Goal: Information Seeking & Learning: Learn about a topic

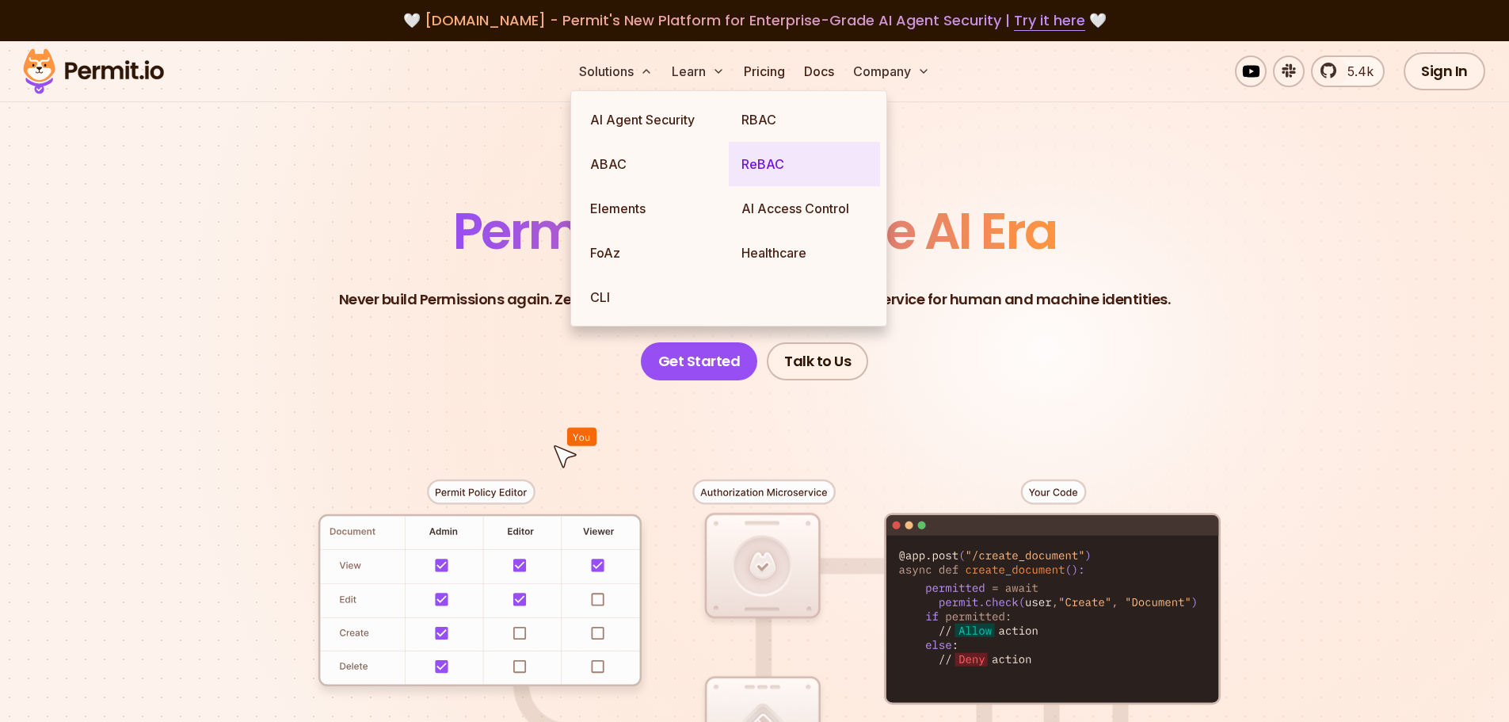
click at [764, 170] on link "ReBAC" at bounding box center [804, 164] width 151 height 44
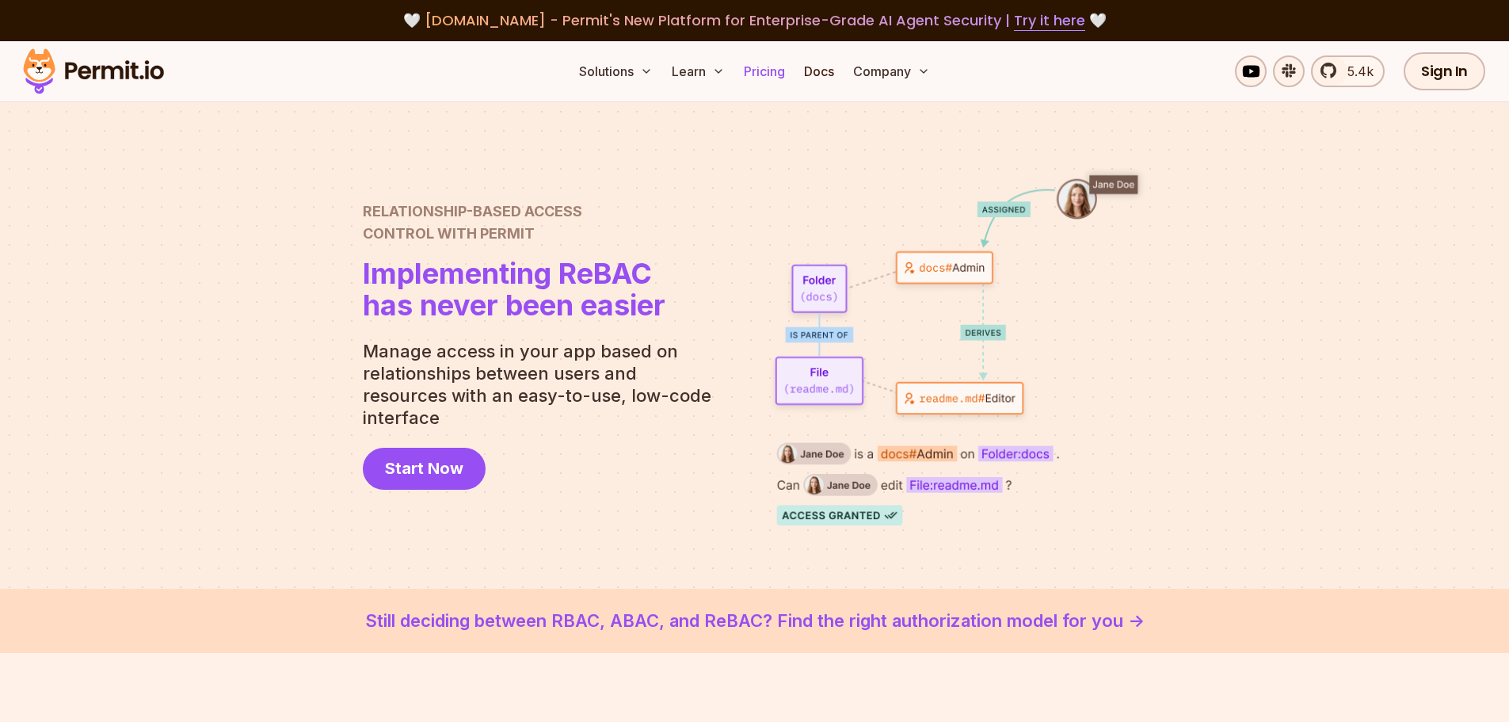
click at [773, 70] on link "Pricing" at bounding box center [764, 71] width 54 height 32
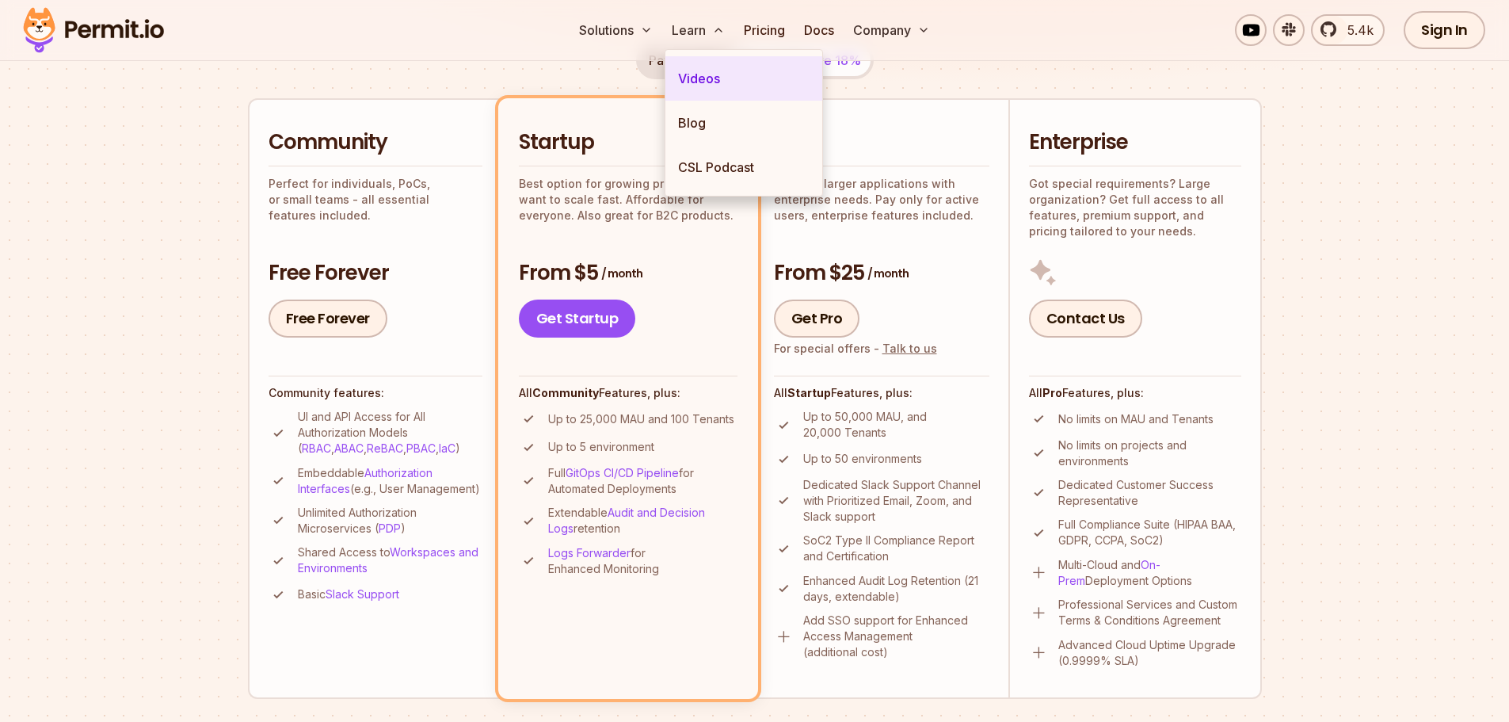
scroll to position [158, 0]
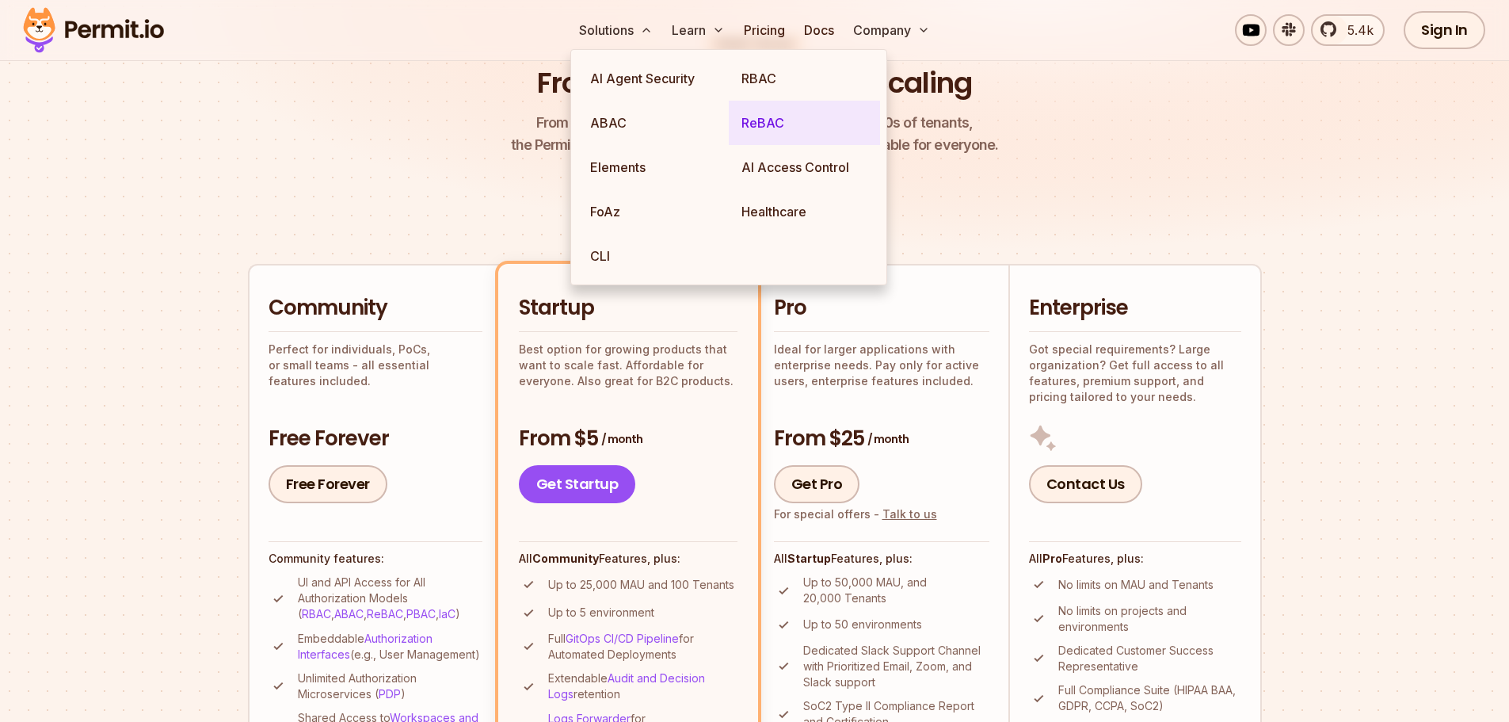
click at [764, 131] on link "ReBAC" at bounding box center [804, 123] width 151 height 44
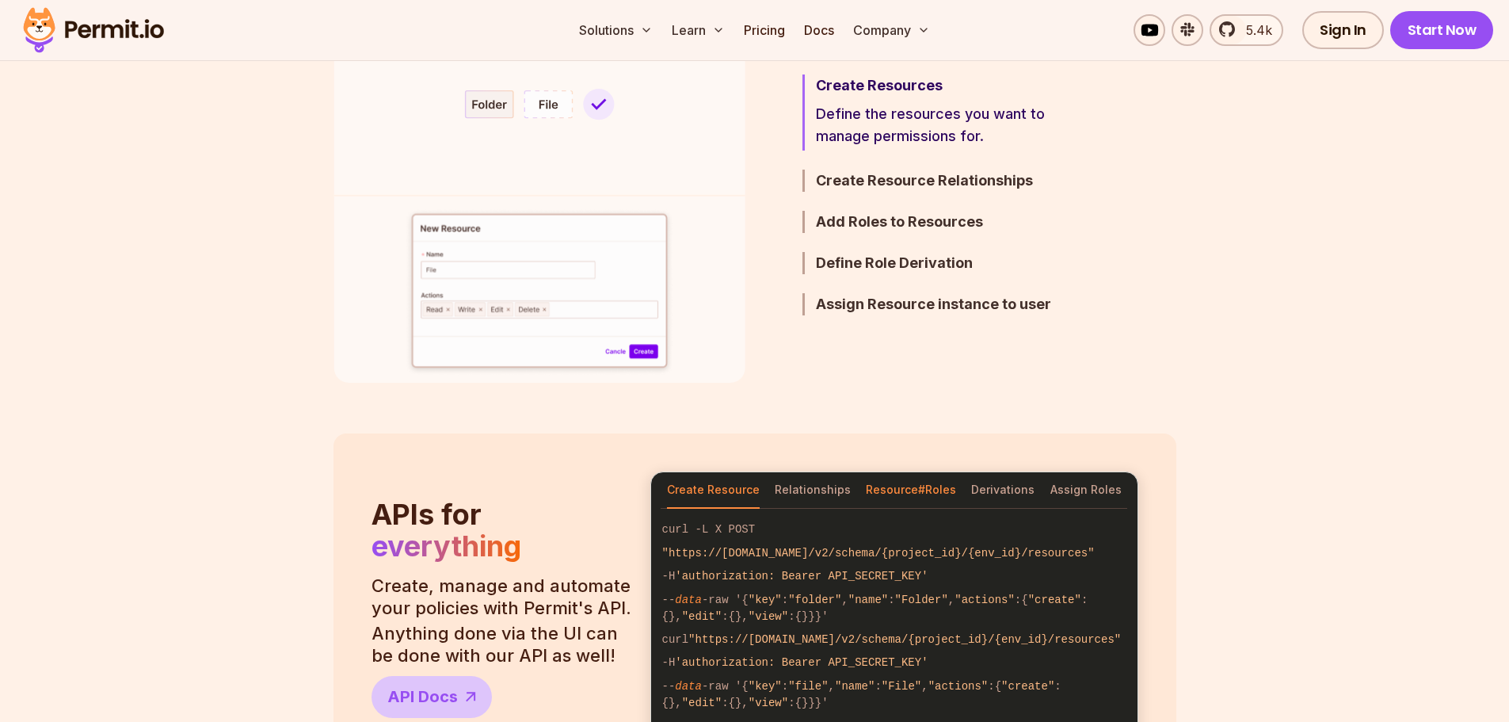
scroll to position [1030, 0]
click at [813, 490] on button "Relationships" at bounding box center [813, 491] width 76 height 36
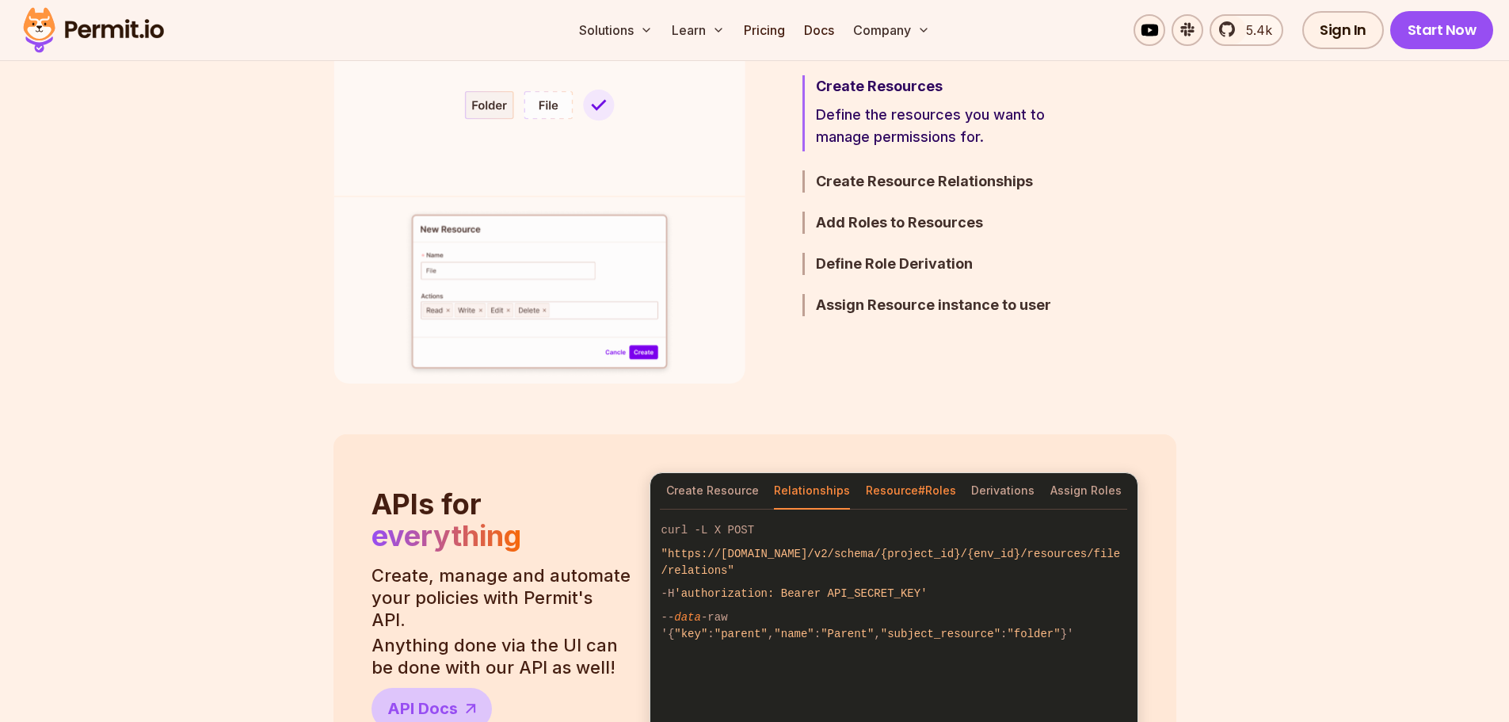
click at [935, 495] on button "Resource#Roles" at bounding box center [911, 491] width 90 height 36
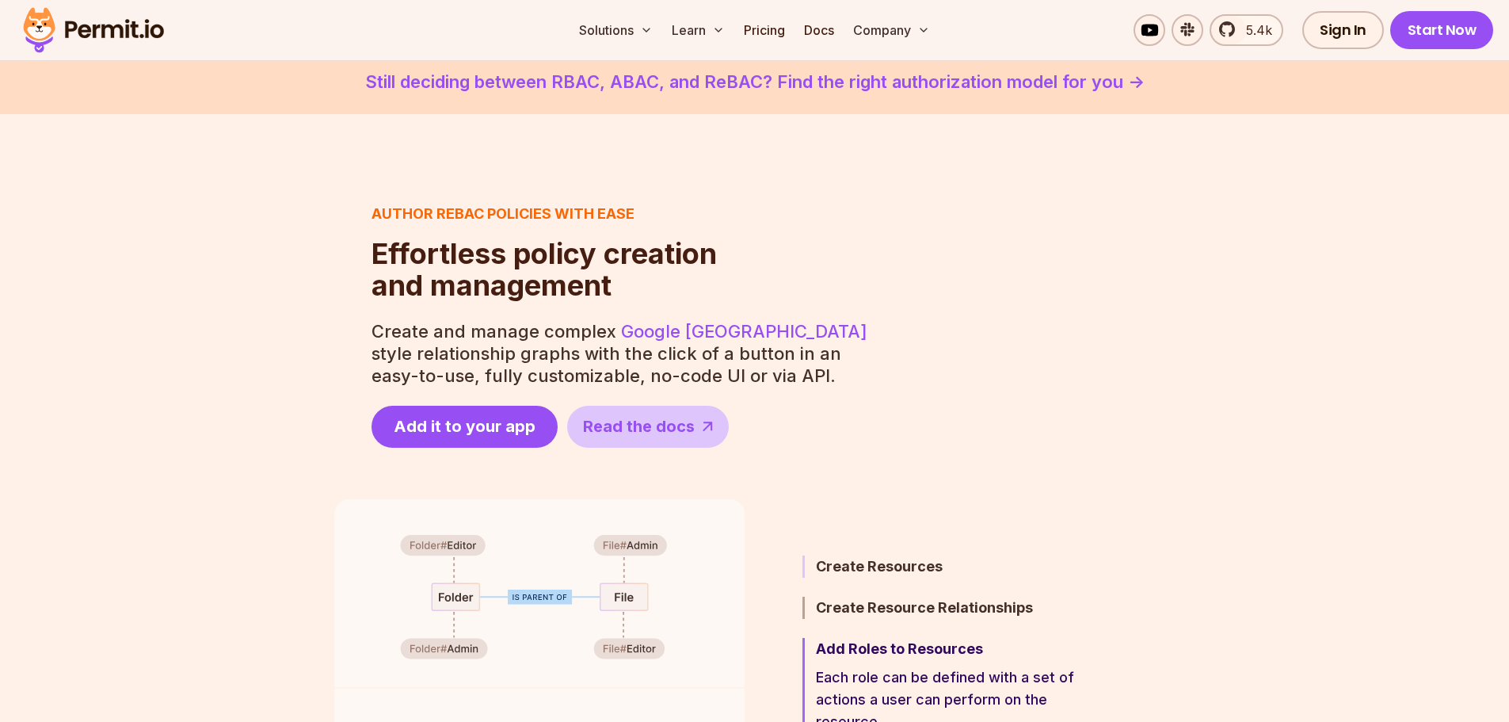
scroll to position [554, 0]
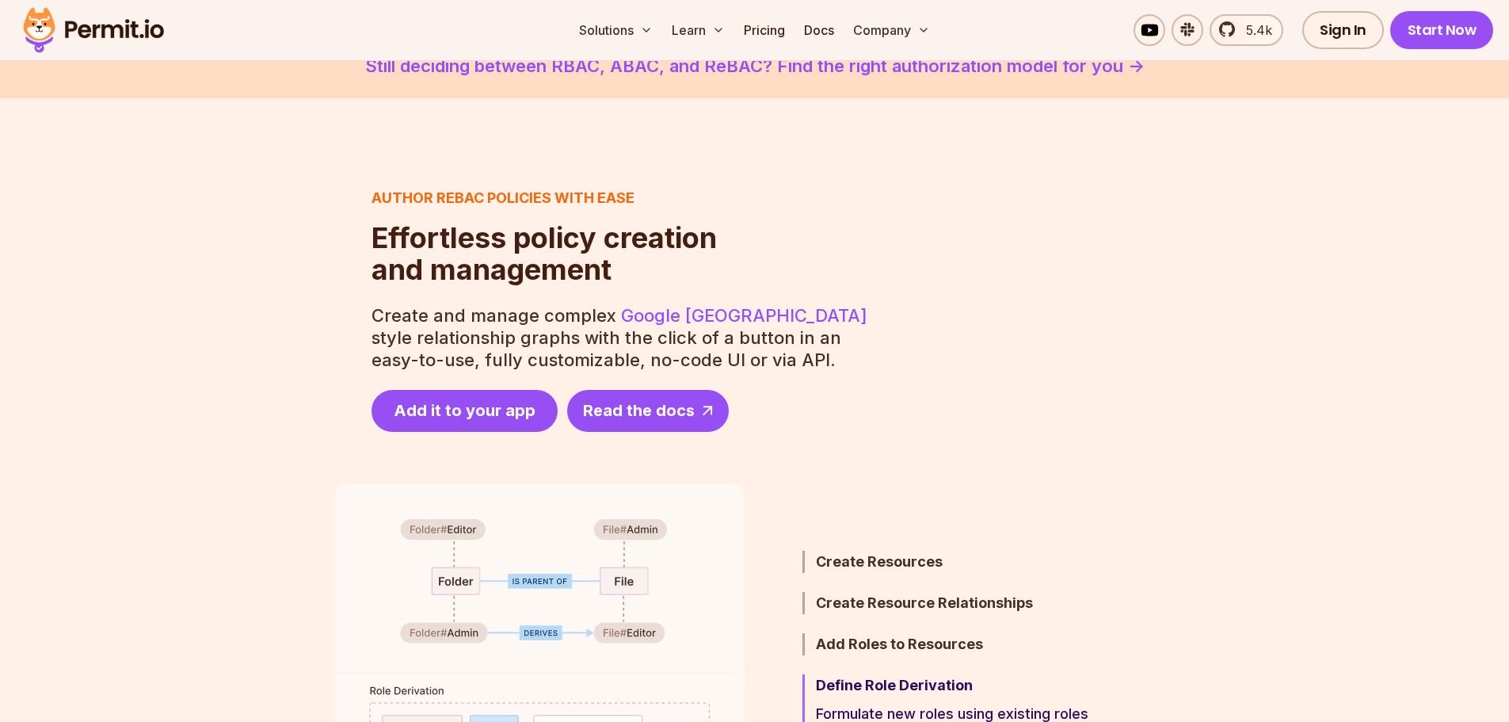
click at [647, 421] on span "Read the docs" at bounding box center [639, 410] width 112 height 22
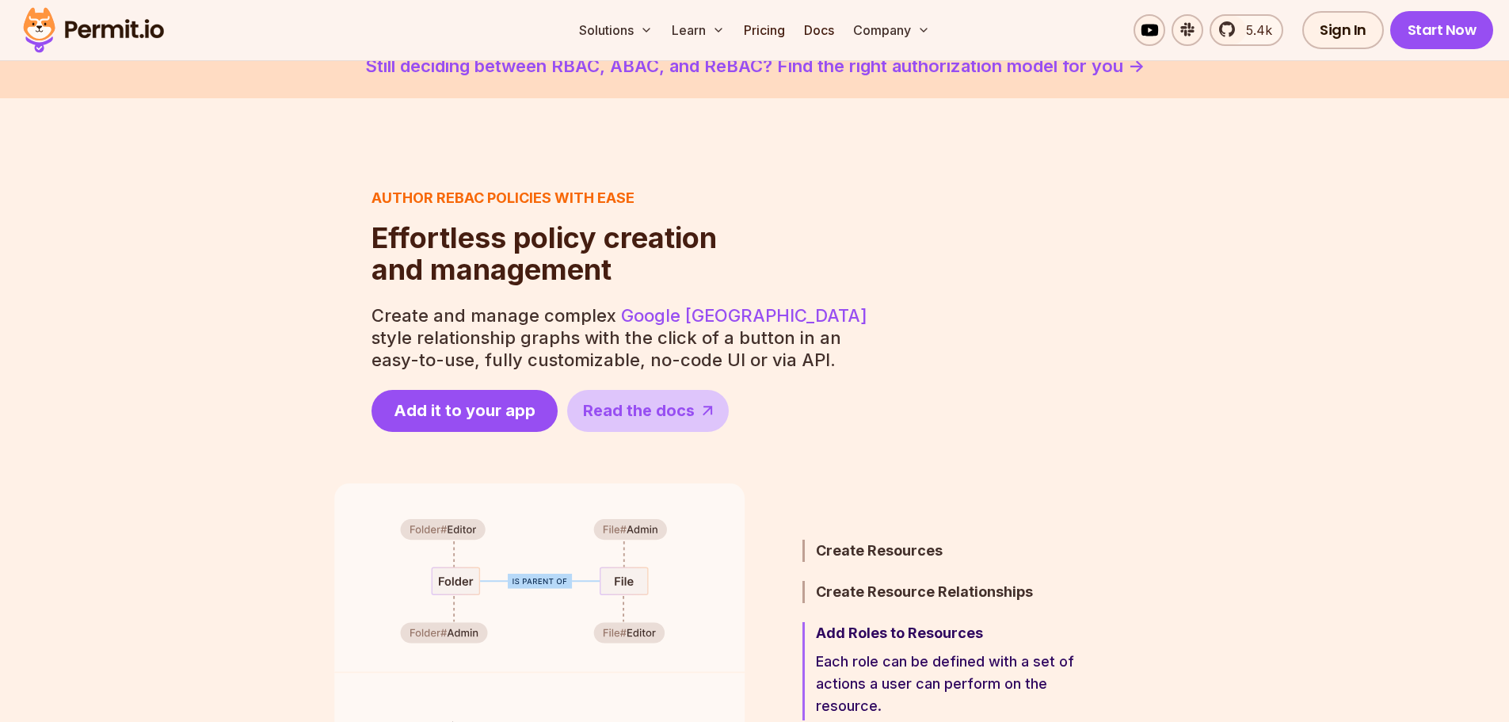
scroll to position [475, 0]
